Goal: Transaction & Acquisition: Purchase product/service

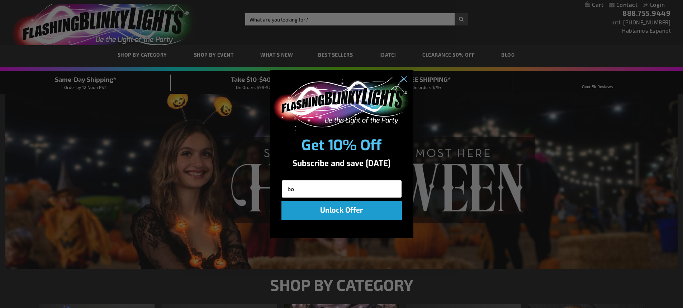
type input "b"
click at [328, 18] on div "Close dialog Get 10% Off Subscribe and save today Unlock Offer Submit" at bounding box center [341, 154] width 683 height 308
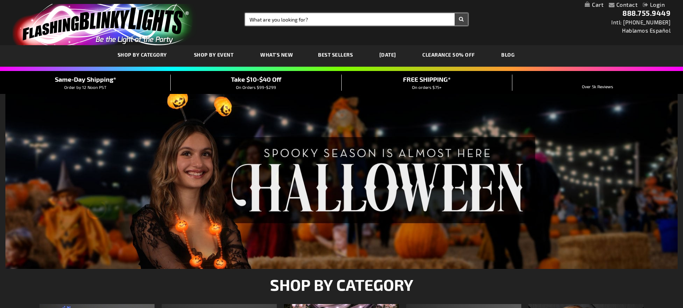
click at [328, 18] on input "Search" at bounding box center [356, 19] width 223 height 12
type input "boa"
click at [455, 13] on button "Search" at bounding box center [461, 19] width 13 height 12
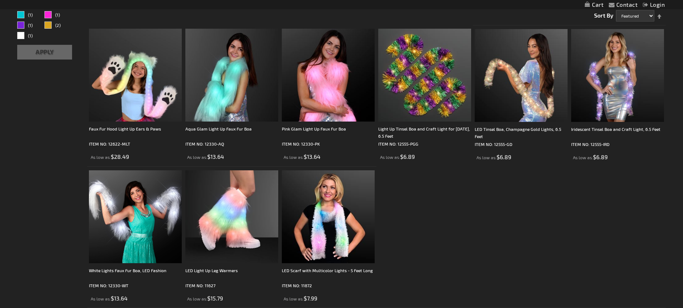
scroll to position [123, 0]
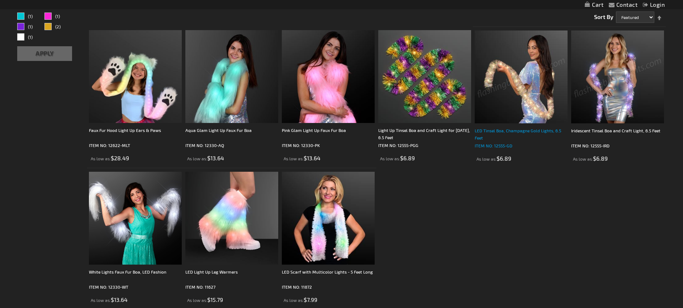
click at [509, 137] on div "LED Tinsel Boa, Champagne Gold Lights, 6.5 Feet" at bounding box center [521, 134] width 93 height 14
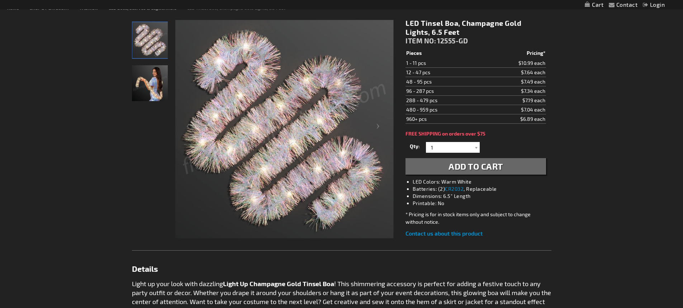
scroll to position [95, 0]
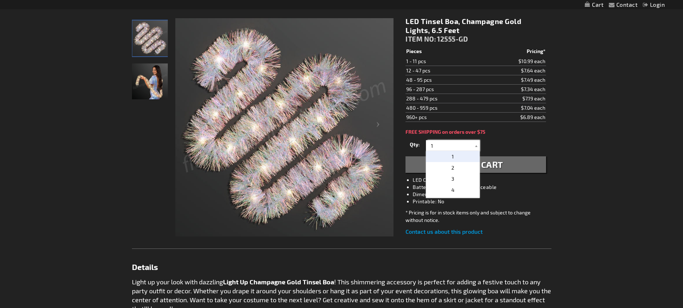
click at [471, 144] on input "1" at bounding box center [454, 145] width 52 height 11
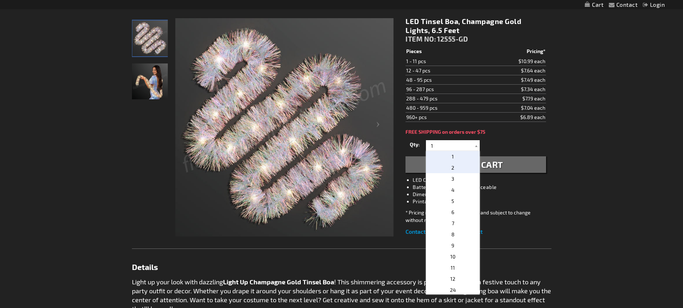
click at [458, 165] on p "2" at bounding box center [453, 167] width 54 height 11
type input "2"
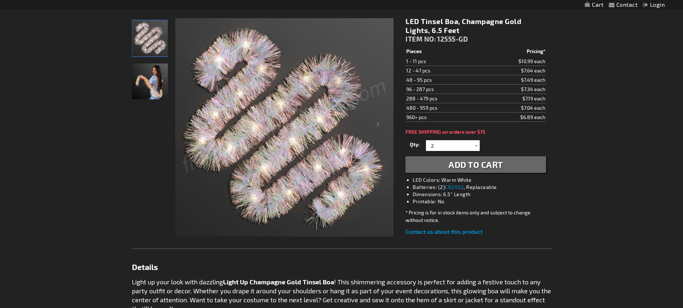
click at [467, 161] on span "Add to Cart" at bounding box center [476, 164] width 55 height 10
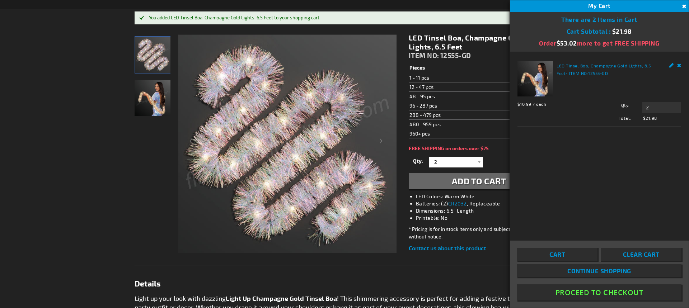
click at [683, 4] on button "Close" at bounding box center [683, 7] width 8 height 8
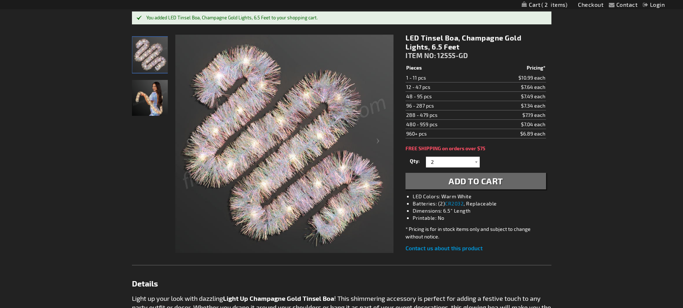
click at [445, 16] on div "You added LED Tinsel Boa, Champagne Gold Lights, 6.5 Feet to your shopping cart." at bounding box center [345, 18] width 398 height 6
click at [160, 16] on div "You added LED Tinsel Boa, Champagne Gold Lights, 6.5 Feet to your shopping cart." at bounding box center [345, 18] width 398 height 6
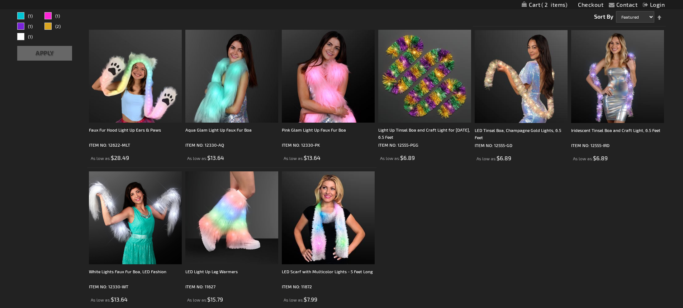
scroll to position [123, 0]
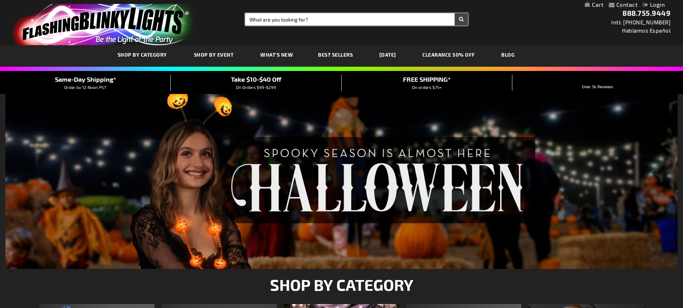
click at [258, 20] on input "Search" at bounding box center [356, 19] width 223 height 12
type input "ring"
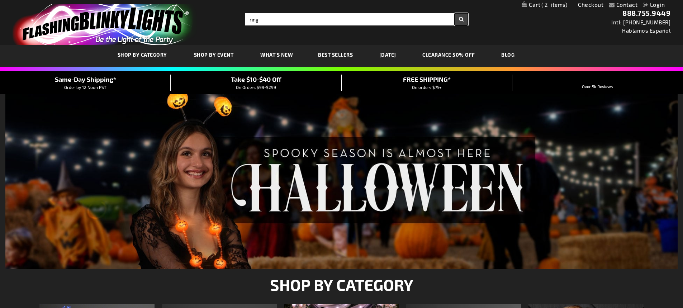
click at [462, 16] on button "Search" at bounding box center [461, 19] width 13 height 12
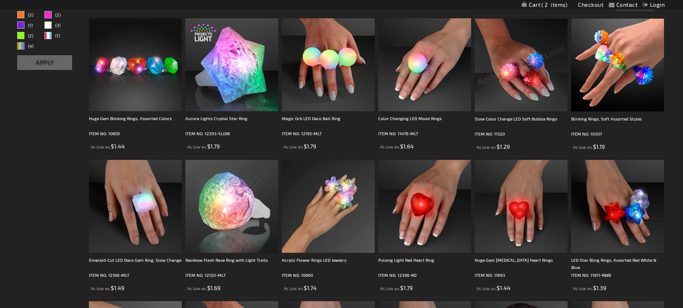
scroll to position [131, 0]
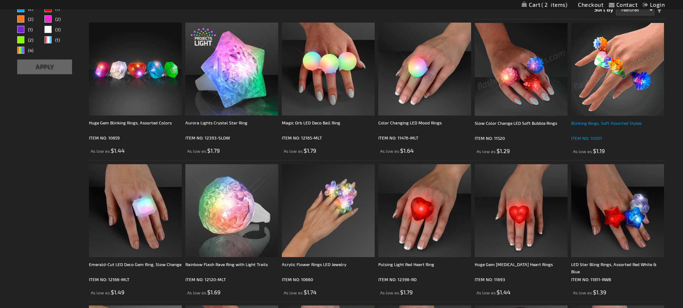
click at [596, 123] on div "Blinking Rings, Soft Assorted Styles" at bounding box center [617, 126] width 93 height 14
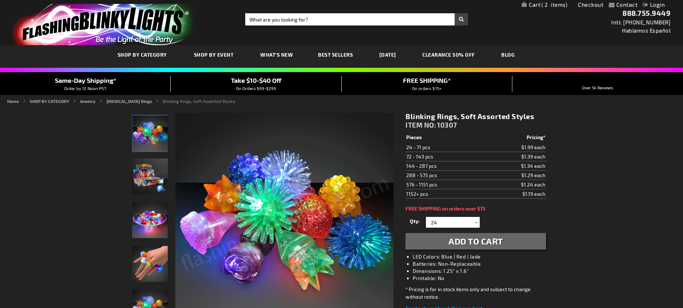
click at [483, 239] on span "Add to Cart" at bounding box center [476, 241] width 55 height 10
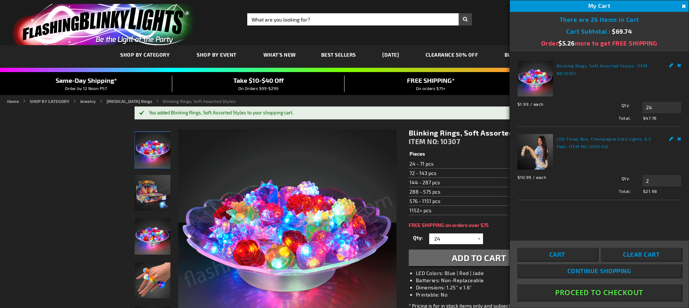
click at [584, 291] on button "Proceed To Checkout" at bounding box center [599, 292] width 164 height 16
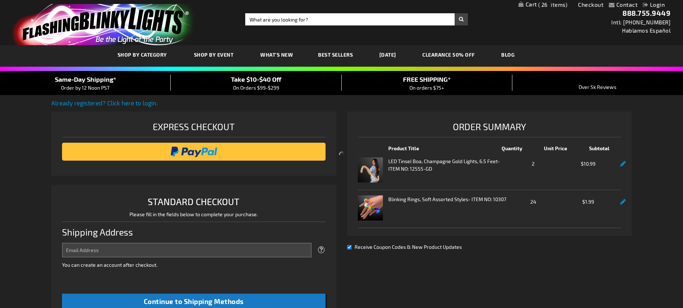
select select "US"
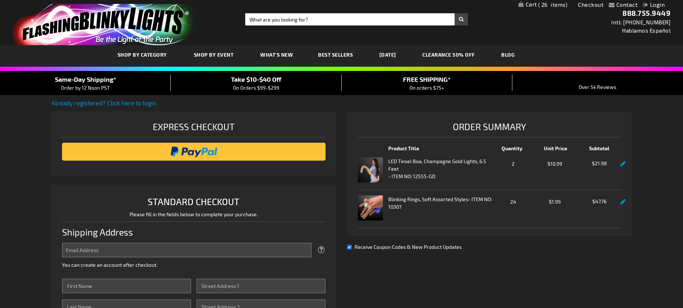
click at [584, 291] on div "Already registered? Click here to login. Shipping Review & Payments Estimated T…" at bounding box center [341, 301] width 581 height 404
click at [199, 146] on input "image" at bounding box center [194, 152] width 256 height 14
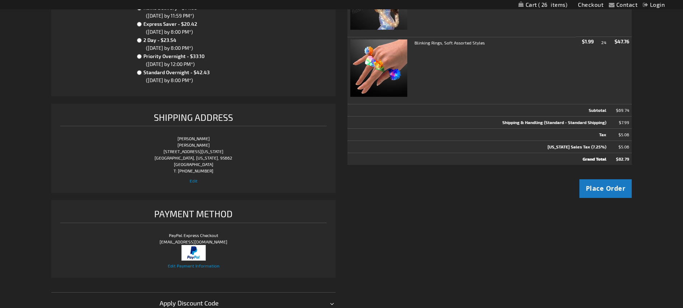
scroll to position [200, 0]
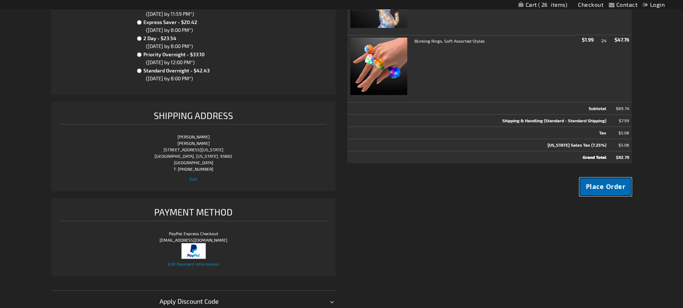
click at [598, 181] on button "Place Order" at bounding box center [606, 187] width 53 height 19
